Goal: Navigation & Orientation: Find specific page/section

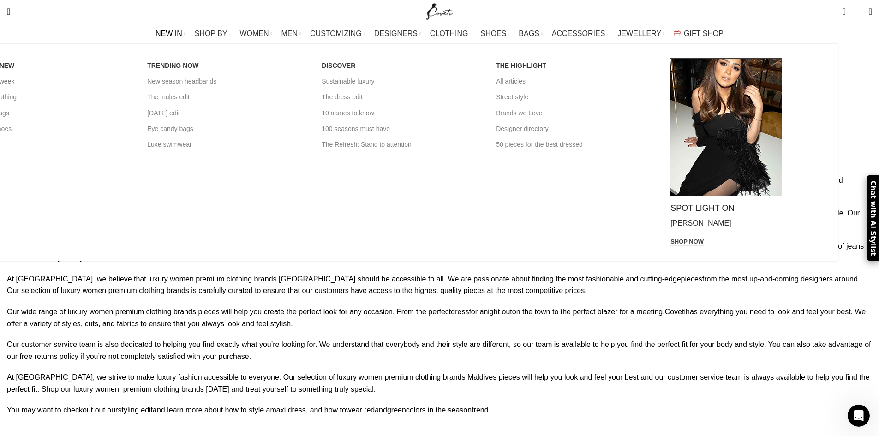
click at [133, 84] on link "New this week" at bounding box center [53, 81] width 161 height 16
click at [133, 102] on link "New in clothing" at bounding box center [53, 97] width 161 height 16
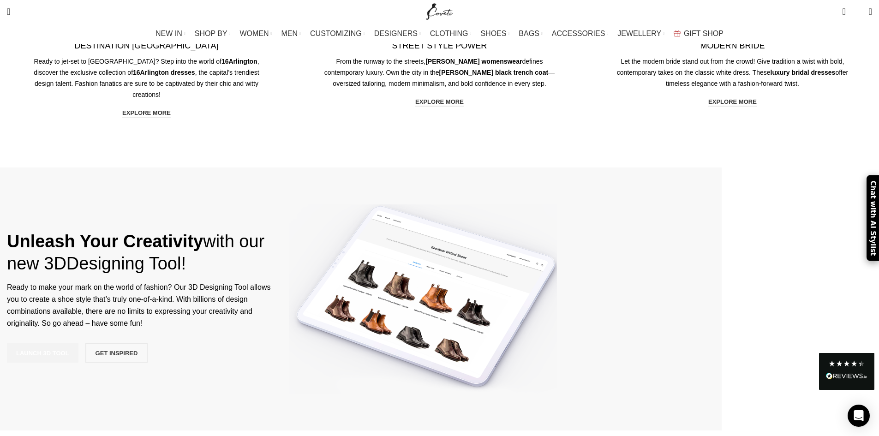
scroll to position [1938, 0]
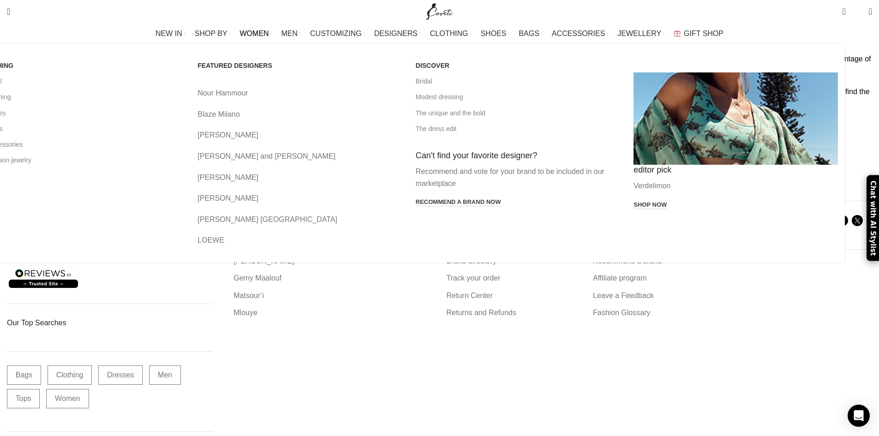
scroll to position [270, 0]
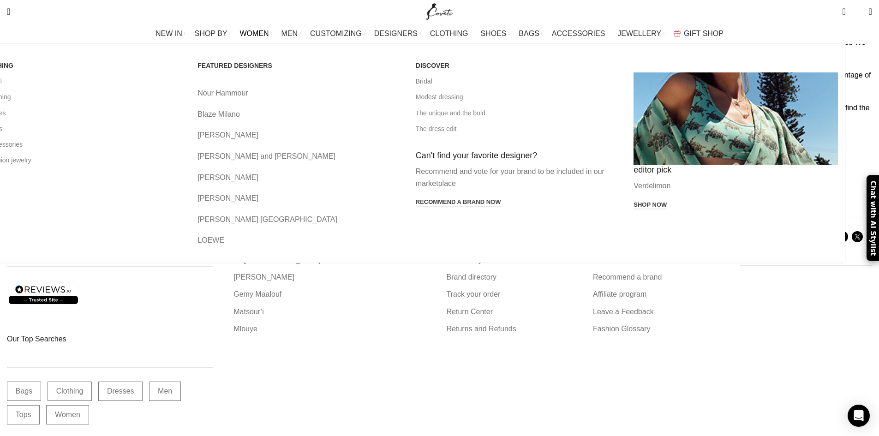
click at [451, 87] on link "Bridal" at bounding box center [518, 81] width 204 height 16
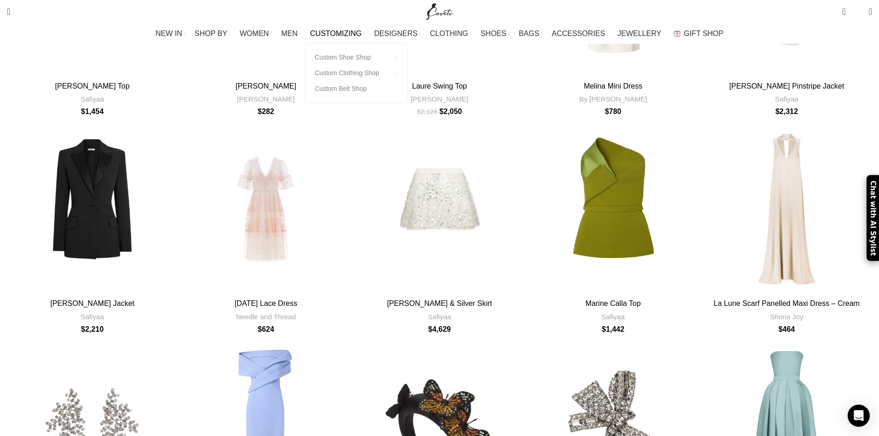
scroll to position [1892, 0]
